Goal: Transaction & Acquisition: Purchase product/service

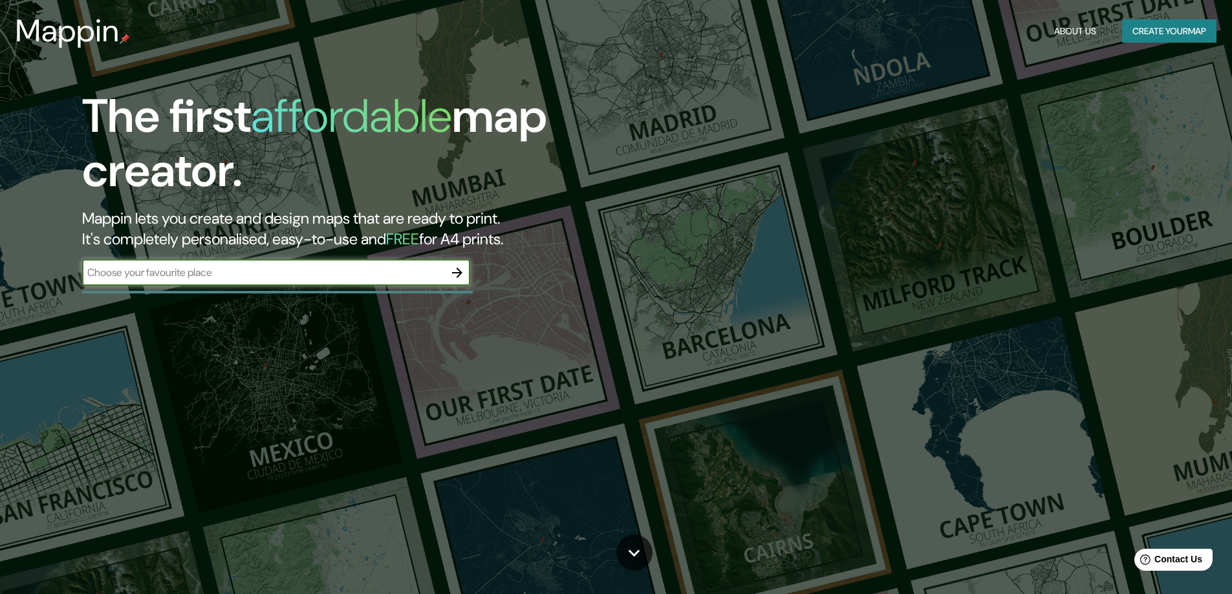
click at [1179, 27] on button "Create your map" at bounding box center [1169, 31] width 94 height 24
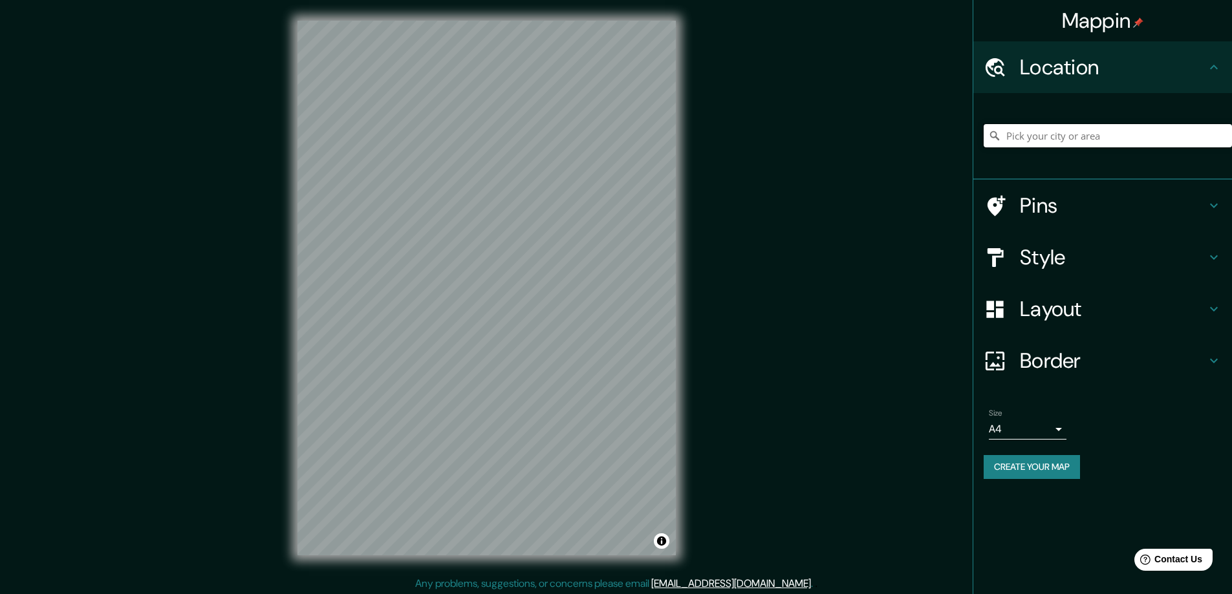
click at [1043, 143] on input "Pick your city or area" at bounding box center [1108, 135] width 248 height 23
click at [1055, 134] on input "Pick your city or area" at bounding box center [1108, 135] width 248 height 23
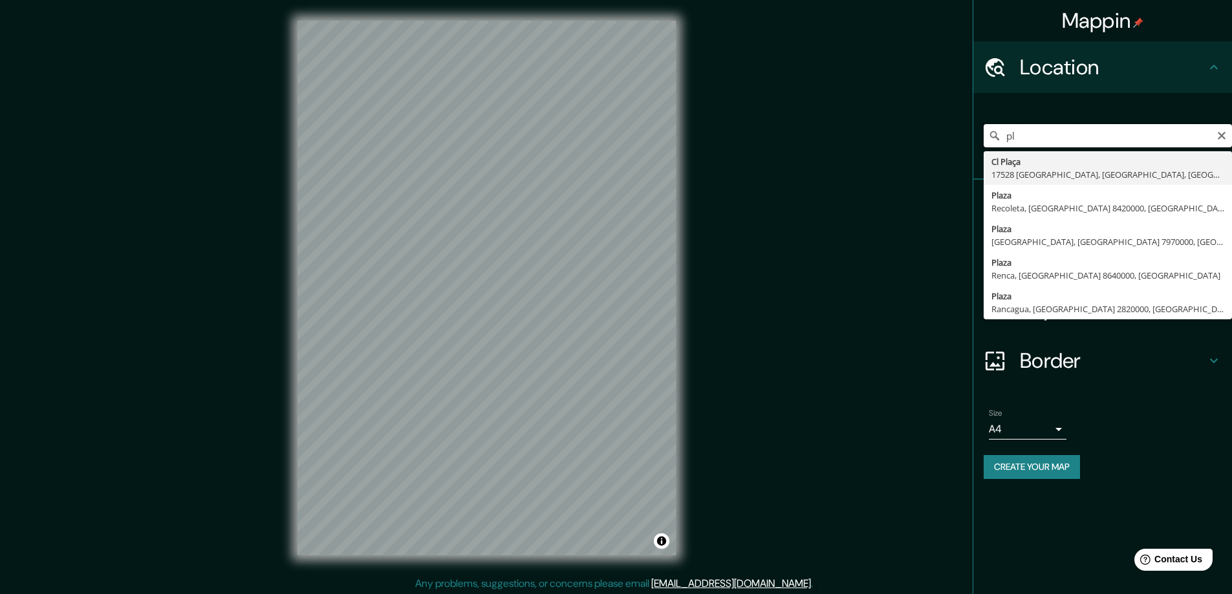
type input "p"
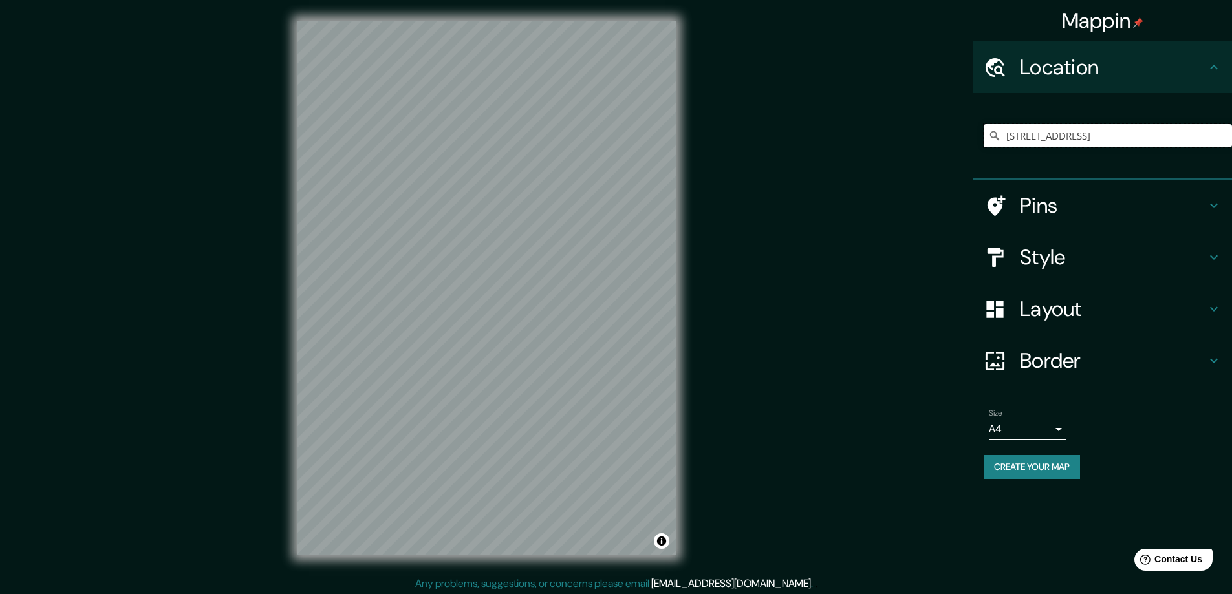
type input "[STREET_ADDRESS]"
click at [1222, 255] on div "Style" at bounding box center [1102, 258] width 259 height 52
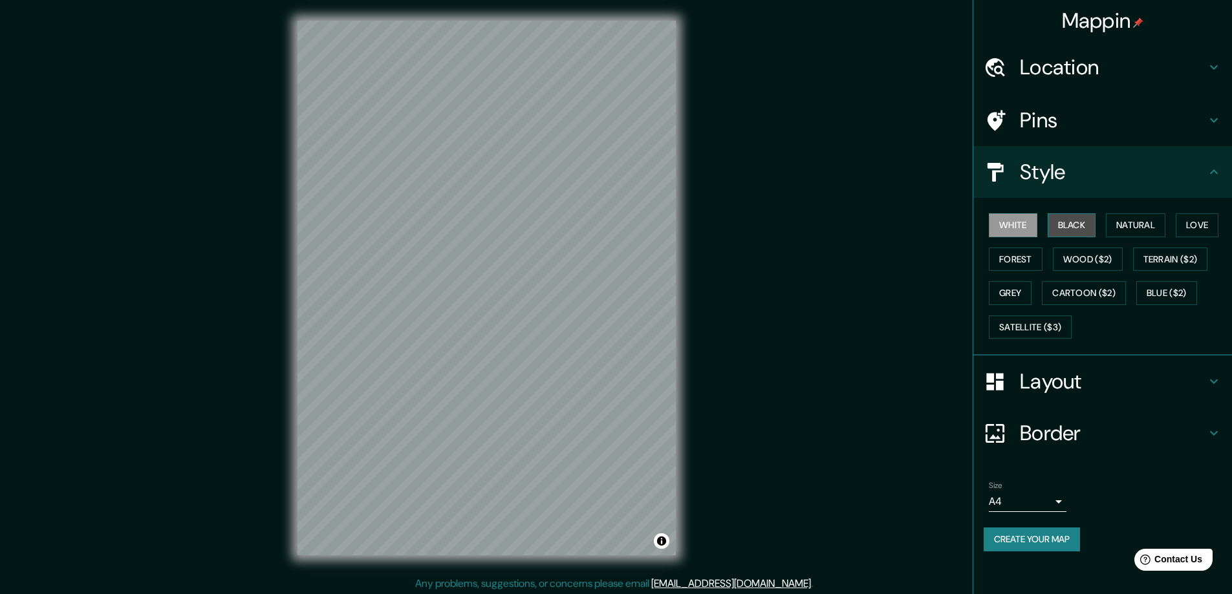
click at [1075, 229] on button "Black" at bounding box center [1072, 225] width 49 height 24
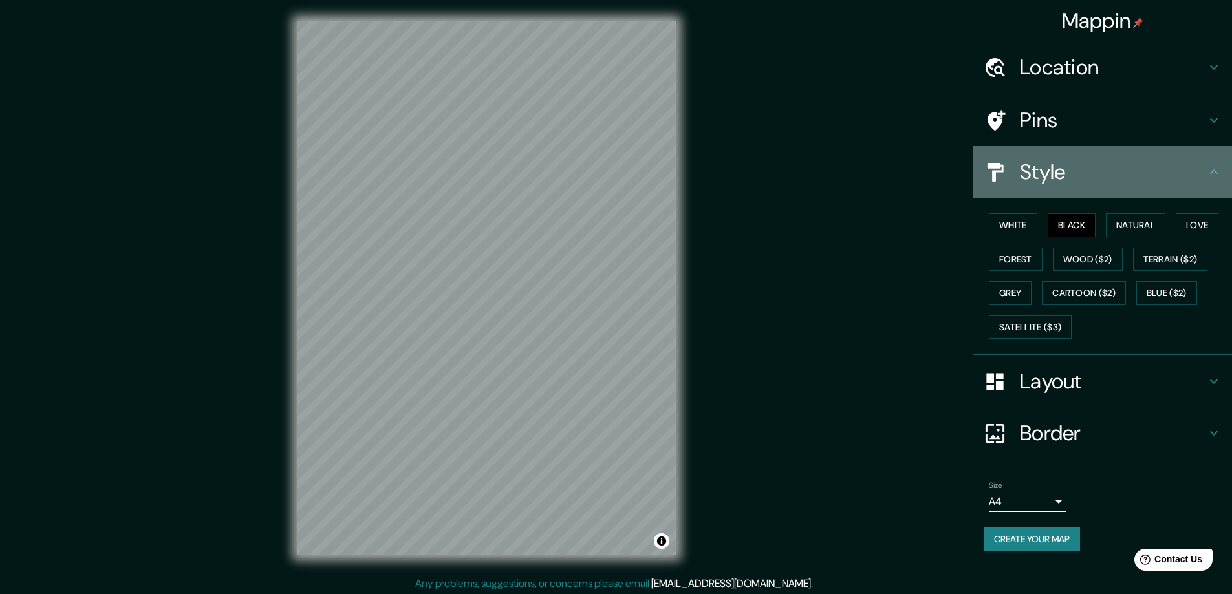
click at [1210, 180] on div "Style" at bounding box center [1102, 172] width 259 height 52
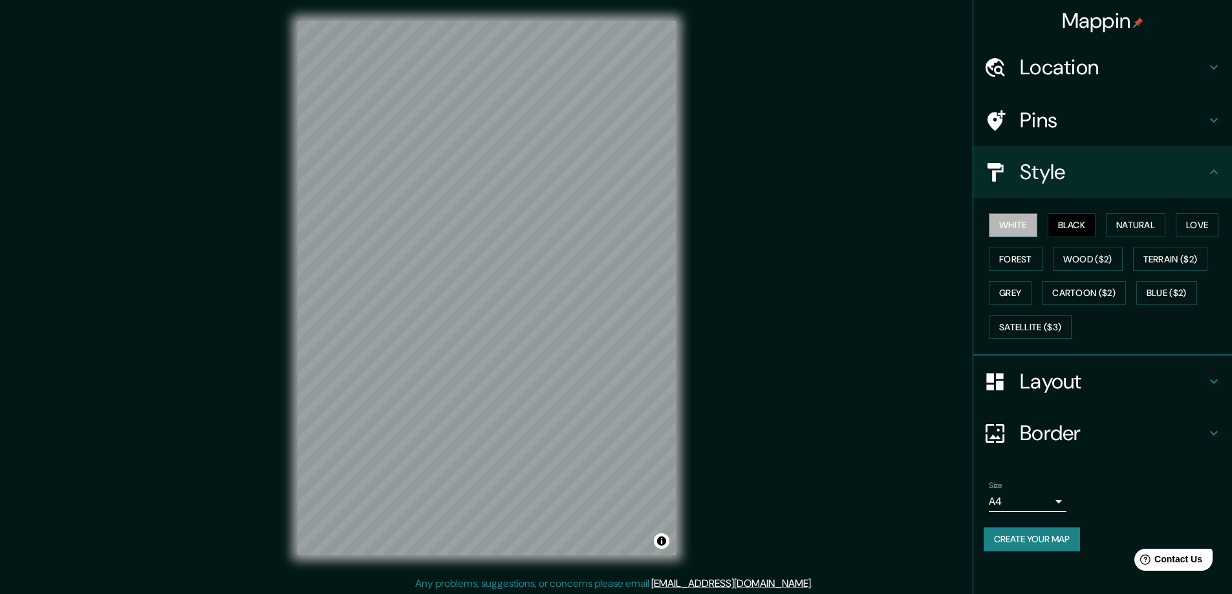
click at [1023, 228] on button "White" at bounding box center [1013, 225] width 49 height 24
click at [1059, 226] on button "Black" at bounding box center [1072, 225] width 49 height 24
click at [1131, 224] on button "Natural" at bounding box center [1136, 225] width 60 height 24
click at [1081, 224] on button "Black" at bounding box center [1072, 225] width 49 height 24
drag, startPoint x: 1131, startPoint y: 222, endPoint x: 1181, endPoint y: 223, distance: 49.8
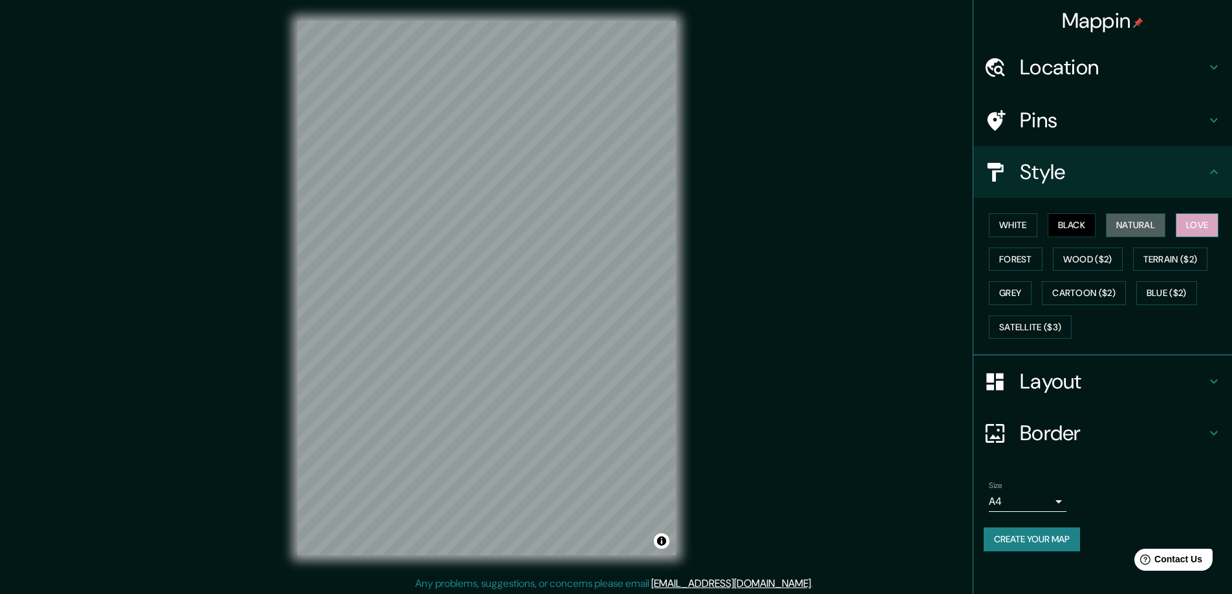
click at [1131, 221] on button "Natural" at bounding box center [1136, 225] width 60 height 24
click at [1199, 226] on button "Love" at bounding box center [1197, 225] width 43 height 24
click at [1106, 261] on button "Wood ($2)" at bounding box center [1088, 260] width 70 height 24
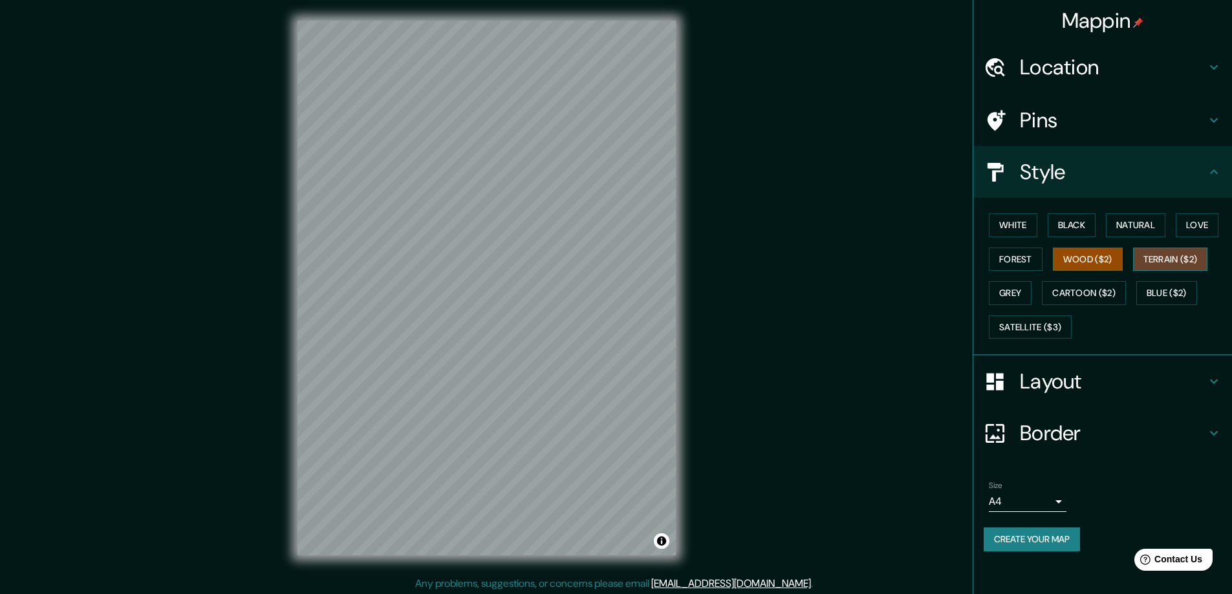
click at [1156, 260] on button "Terrain ($2)" at bounding box center [1170, 260] width 75 height 24
click at [1014, 227] on button "White" at bounding box center [1013, 225] width 49 height 24
click at [1083, 230] on button "Black" at bounding box center [1072, 225] width 49 height 24
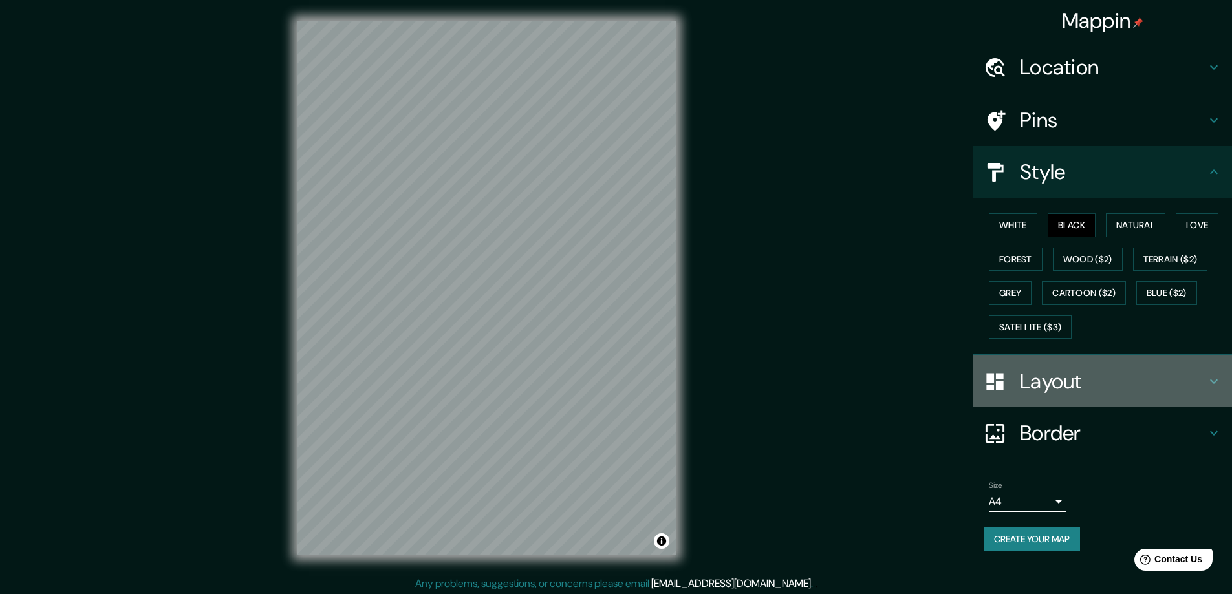
click at [1077, 374] on h4 "Layout" at bounding box center [1113, 382] width 186 height 26
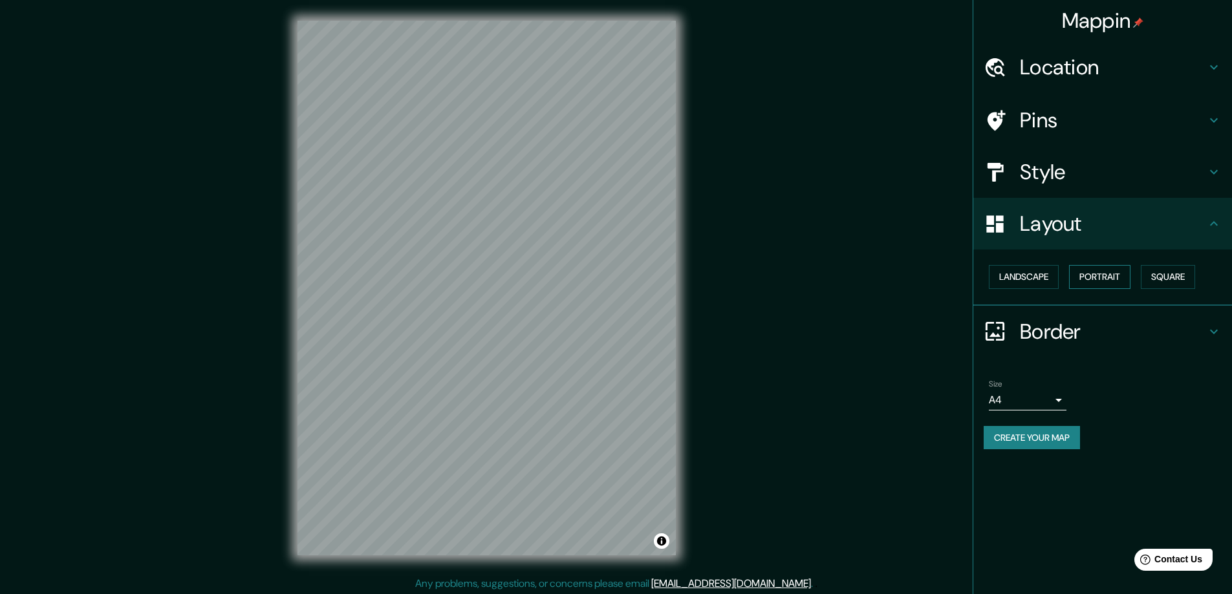
click at [1095, 273] on button "Portrait" at bounding box center [1099, 277] width 61 height 24
click at [1035, 276] on button "Landscape" at bounding box center [1024, 277] width 70 height 24
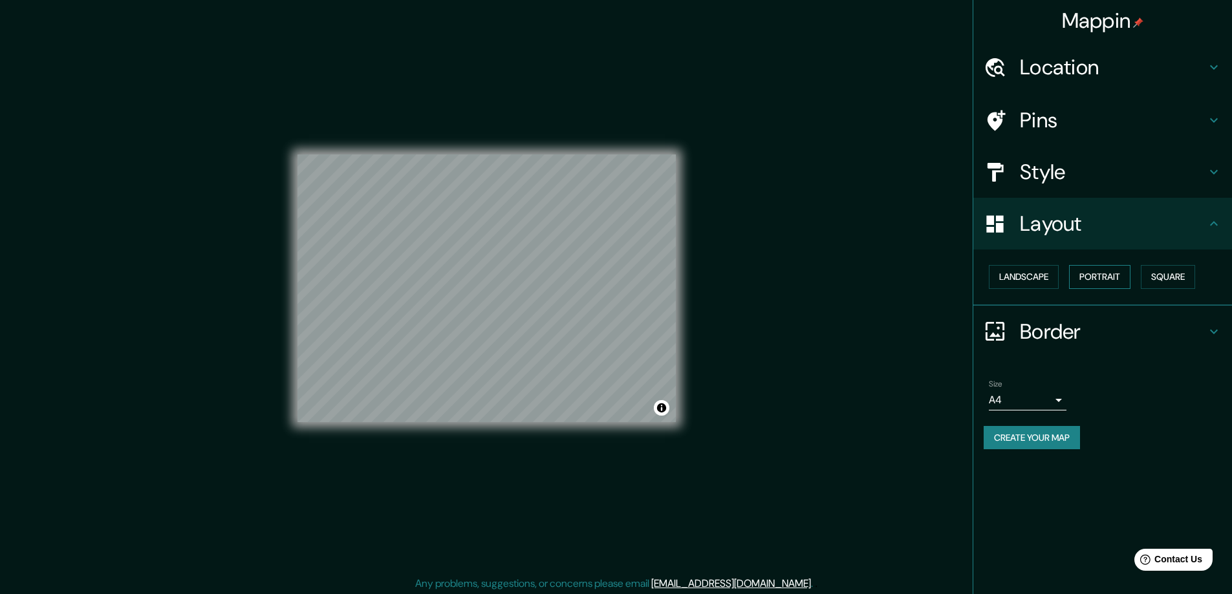
click at [1087, 270] on button "Portrait" at bounding box center [1099, 277] width 61 height 24
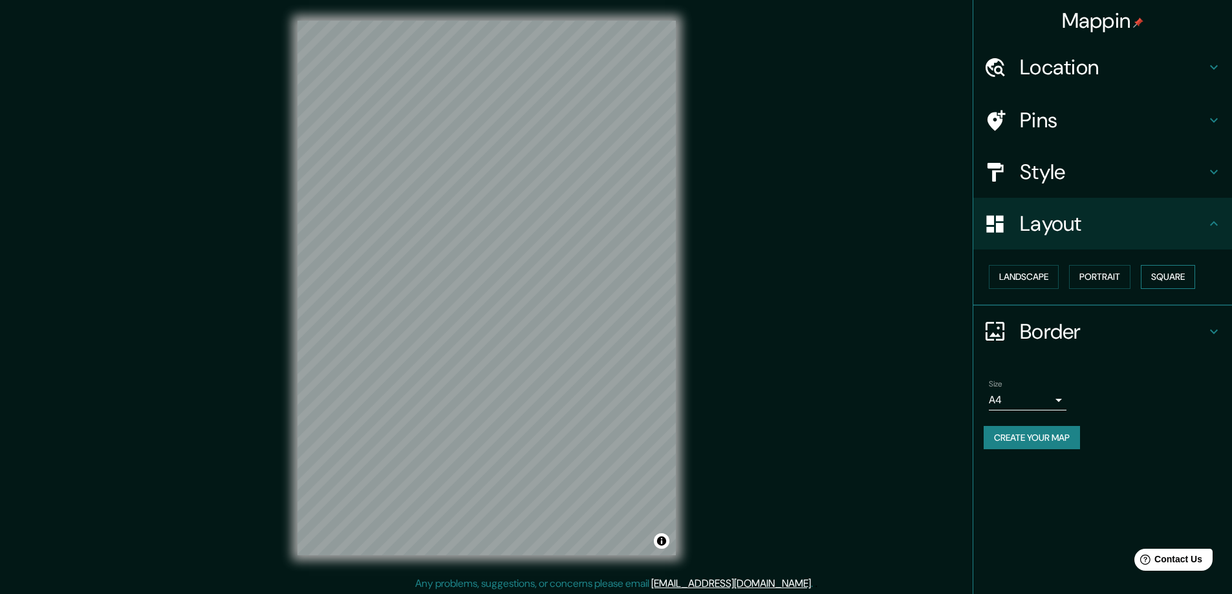
click at [1164, 274] on button "Square" at bounding box center [1168, 277] width 54 height 24
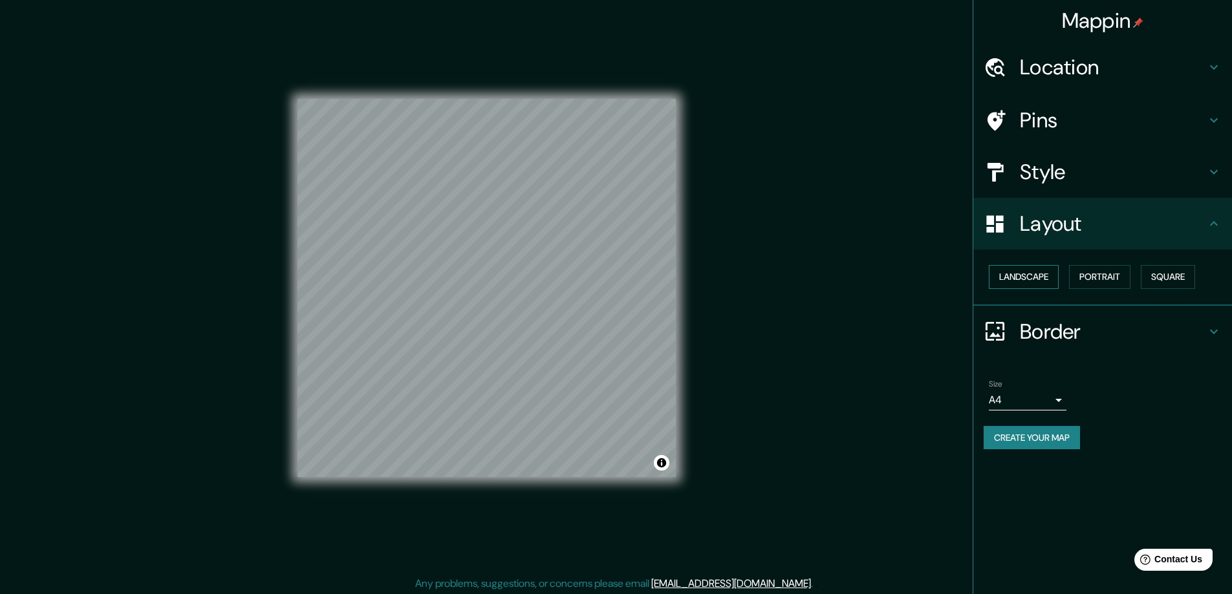
click at [1040, 277] on button "Landscape" at bounding box center [1024, 277] width 70 height 24
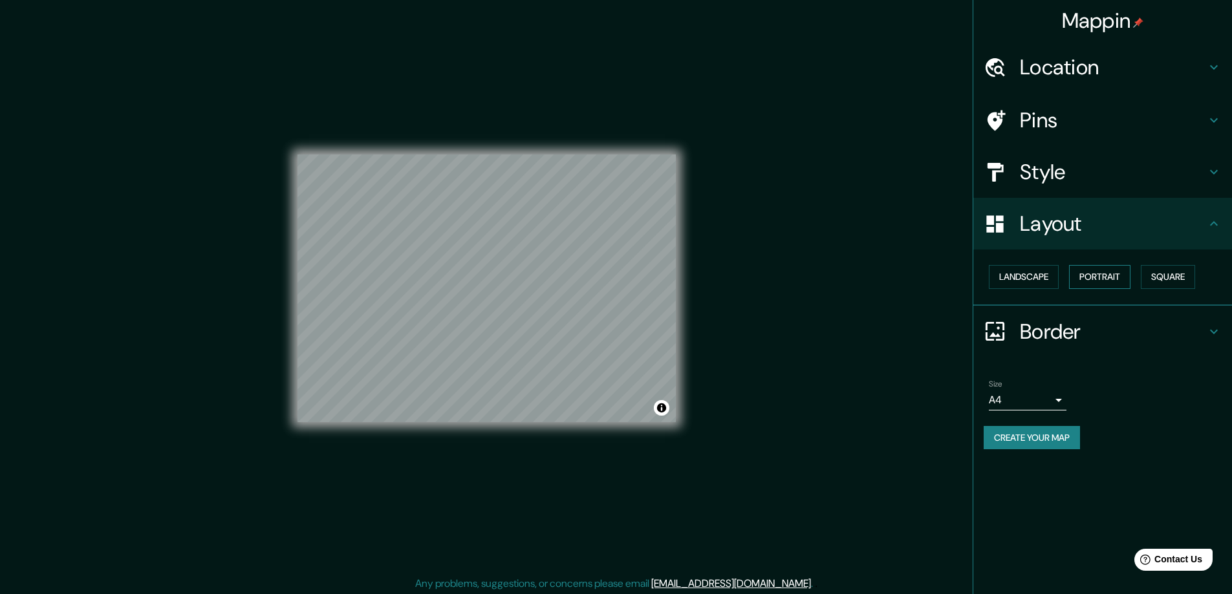
click at [1124, 276] on button "Portrait" at bounding box center [1099, 277] width 61 height 24
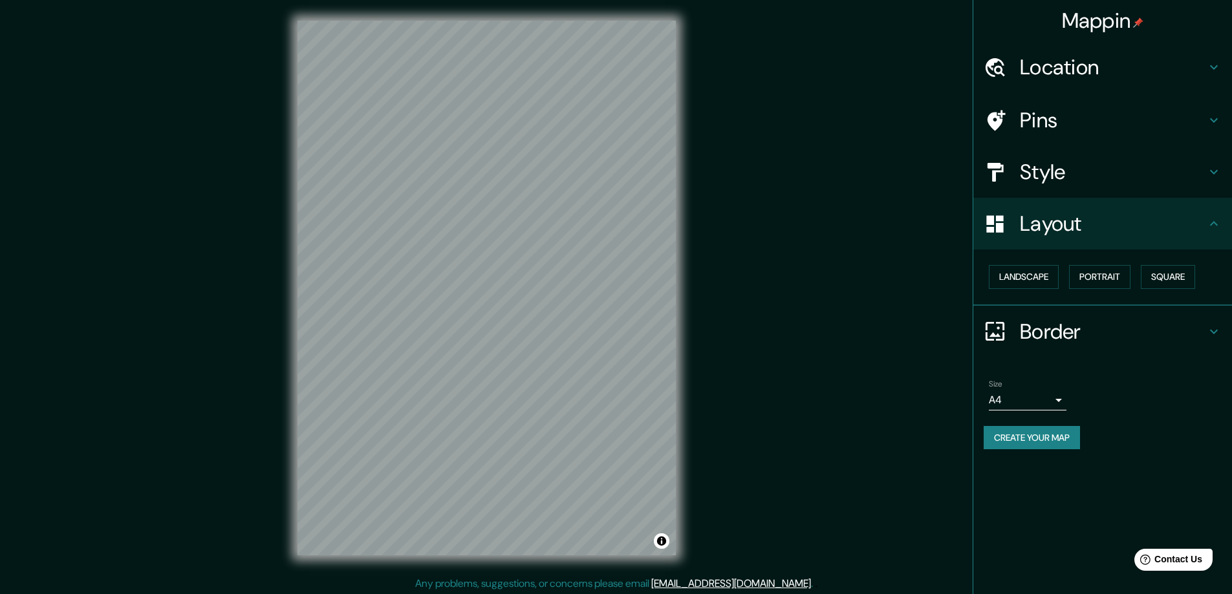
click at [1211, 225] on icon at bounding box center [1214, 223] width 8 height 5
click at [1209, 330] on icon at bounding box center [1214, 332] width 16 height 16
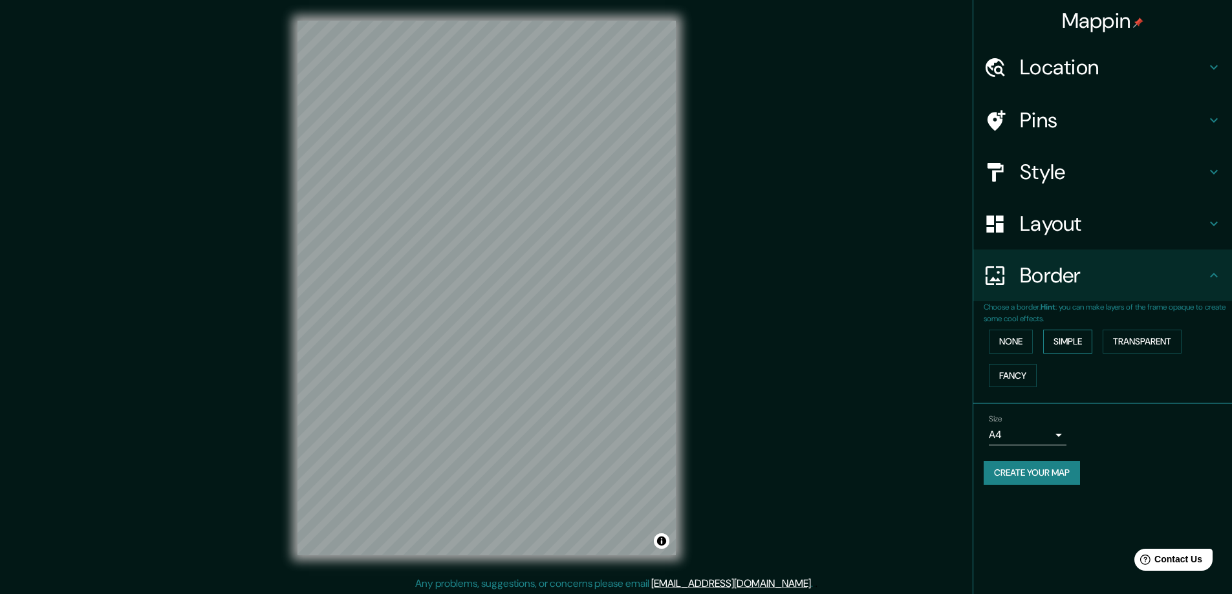
click at [1073, 339] on button "Simple" at bounding box center [1067, 342] width 49 height 24
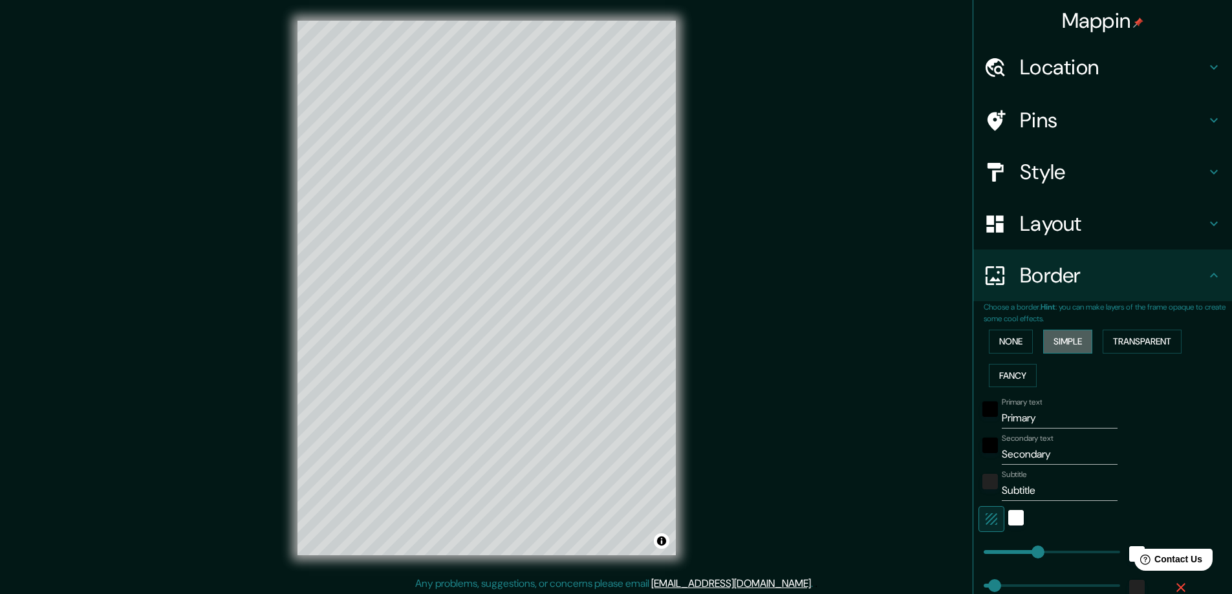
click at [1063, 338] on button "Simple" at bounding box center [1067, 342] width 49 height 24
type input "47"
click at [1010, 337] on button "None" at bounding box center [1011, 342] width 44 height 24
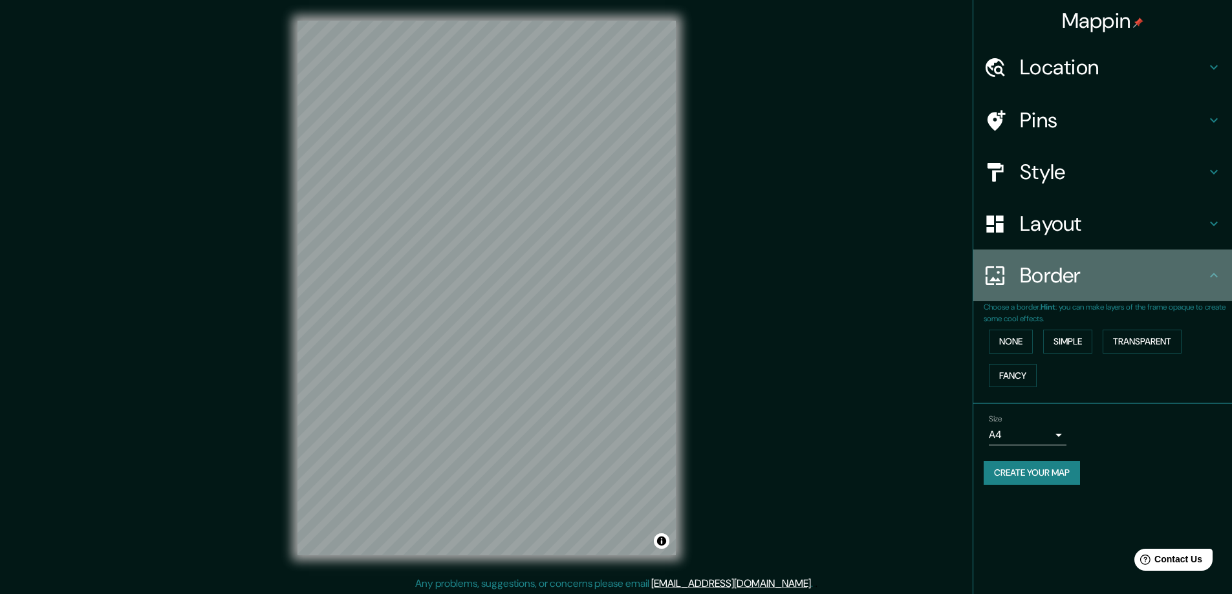
click at [1212, 273] on icon at bounding box center [1214, 276] width 16 height 16
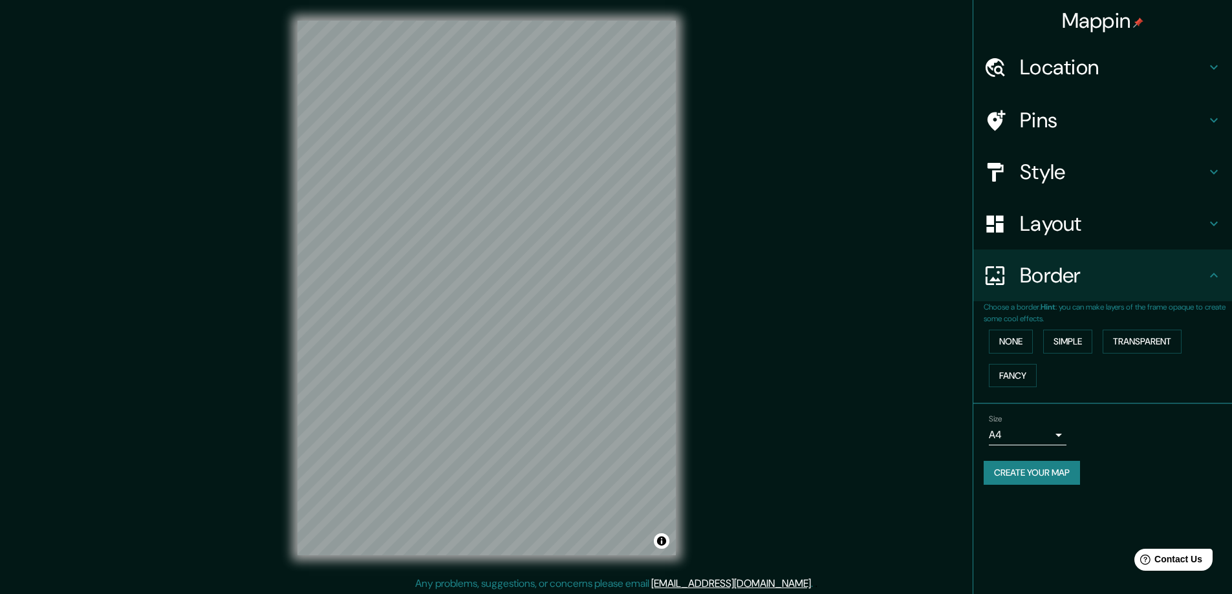
click at [1218, 278] on icon at bounding box center [1214, 276] width 16 height 16
